Goal: Transaction & Acquisition: Purchase product/service

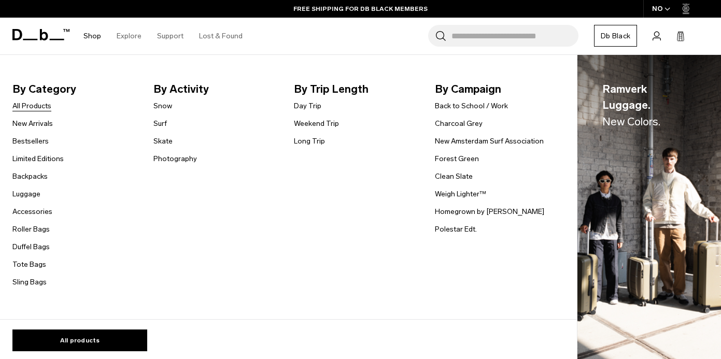
click at [33, 106] on link "All Products" at bounding box center [31, 106] width 39 height 11
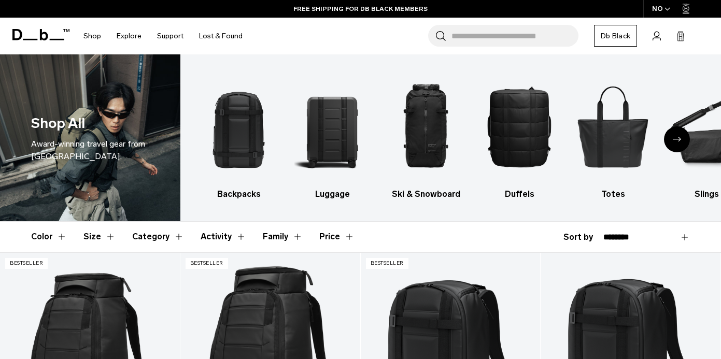
click at [663, 8] on div "NO" at bounding box center [661, 9] width 36 height 18
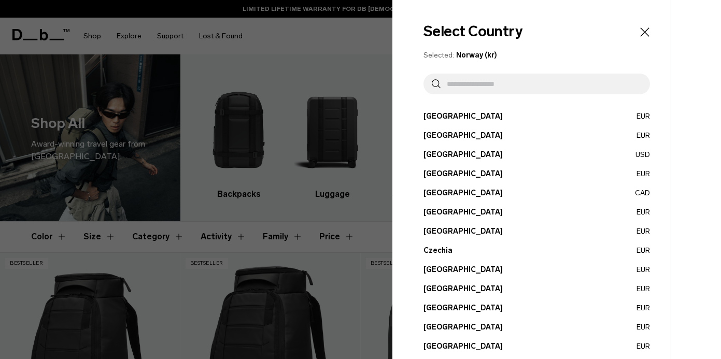
click at [646, 27] on icon "Close" at bounding box center [645, 32] width 15 height 15
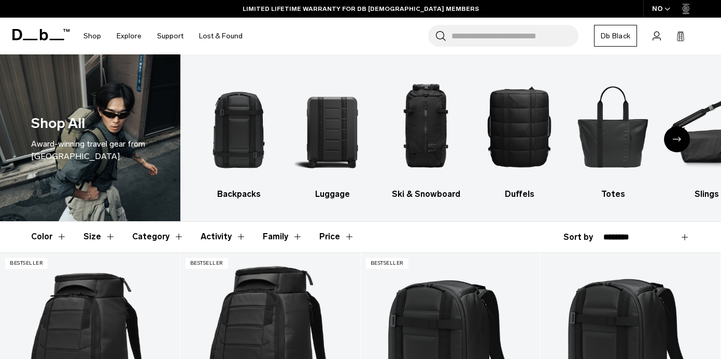
click at [662, 10] on div "NO" at bounding box center [661, 9] width 36 height 18
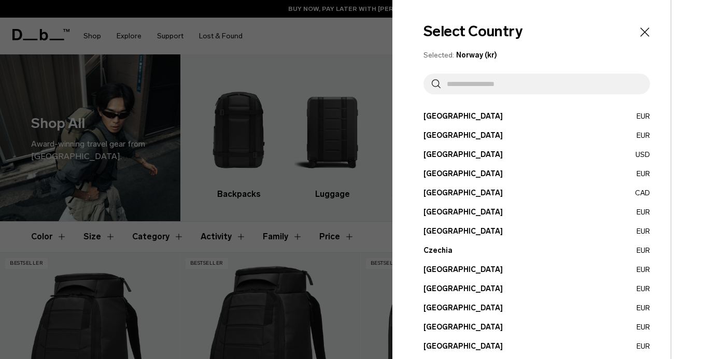
click at [481, 93] on input "text" at bounding box center [541, 84] width 201 height 21
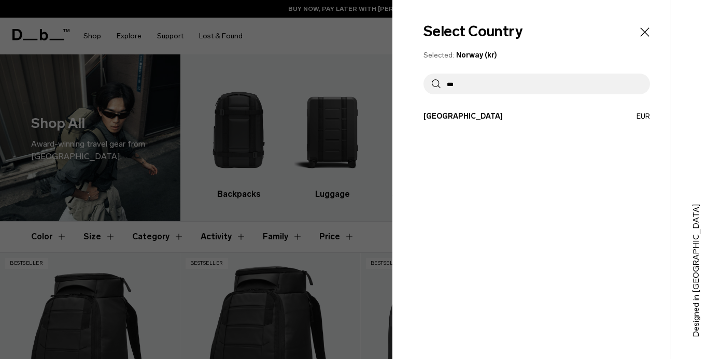
type input "***"
click at [460, 116] on button "Estonia EUR" at bounding box center [537, 116] width 227 height 11
click at [438, 116] on button "Estonia EUR" at bounding box center [537, 116] width 227 height 11
click at [641, 117] on button "Estonia EUR" at bounding box center [537, 116] width 227 height 11
click at [438, 127] on div "Select Country Selected: Norway (kr) *** Austria EUR Belgium EUR Brazil USD" at bounding box center [531, 179] width 278 height 359
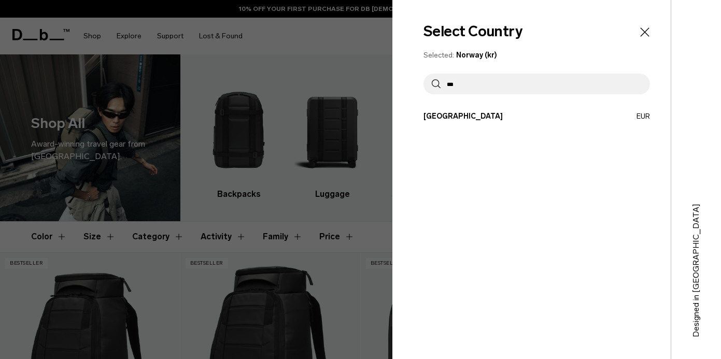
click at [437, 118] on button "Estonia EUR" at bounding box center [537, 116] width 227 height 11
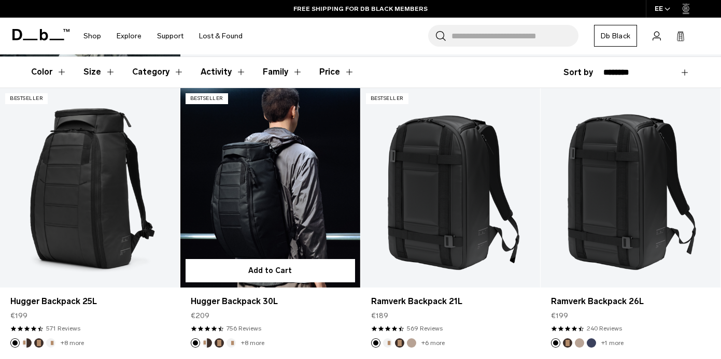
scroll to position [170, 0]
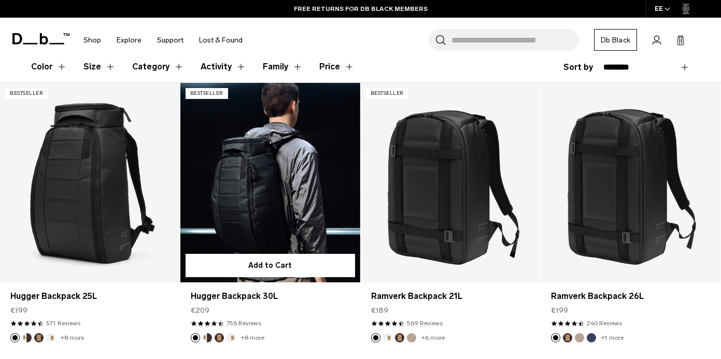
click at [300, 224] on link "Hugger Backpack 30L" at bounding box center [270, 183] width 180 height 200
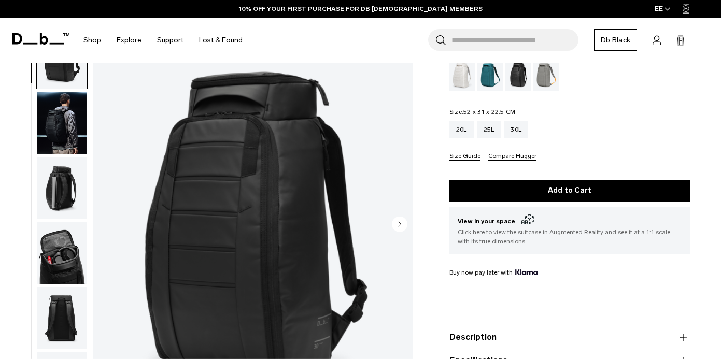
scroll to position [107, 0]
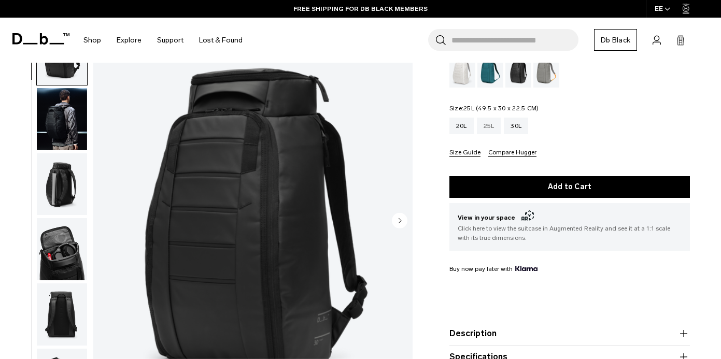
click at [489, 126] on div "25L" at bounding box center [489, 126] width 24 height 17
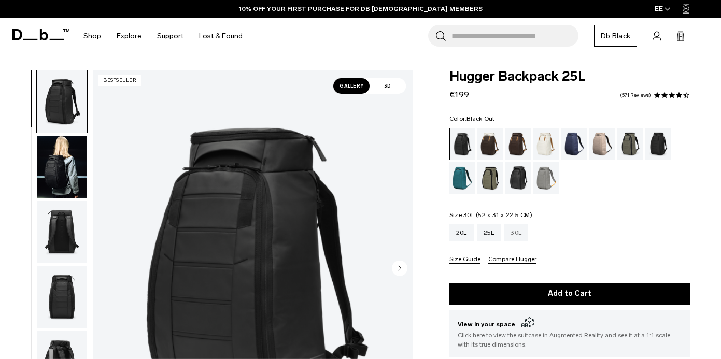
click at [520, 236] on div "30L" at bounding box center [516, 232] width 24 height 17
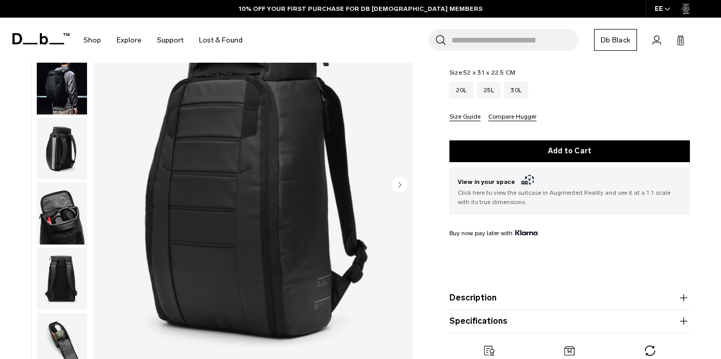
scroll to position [142, 0]
